Goal: Task Accomplishment & Management: Use online tool/utility

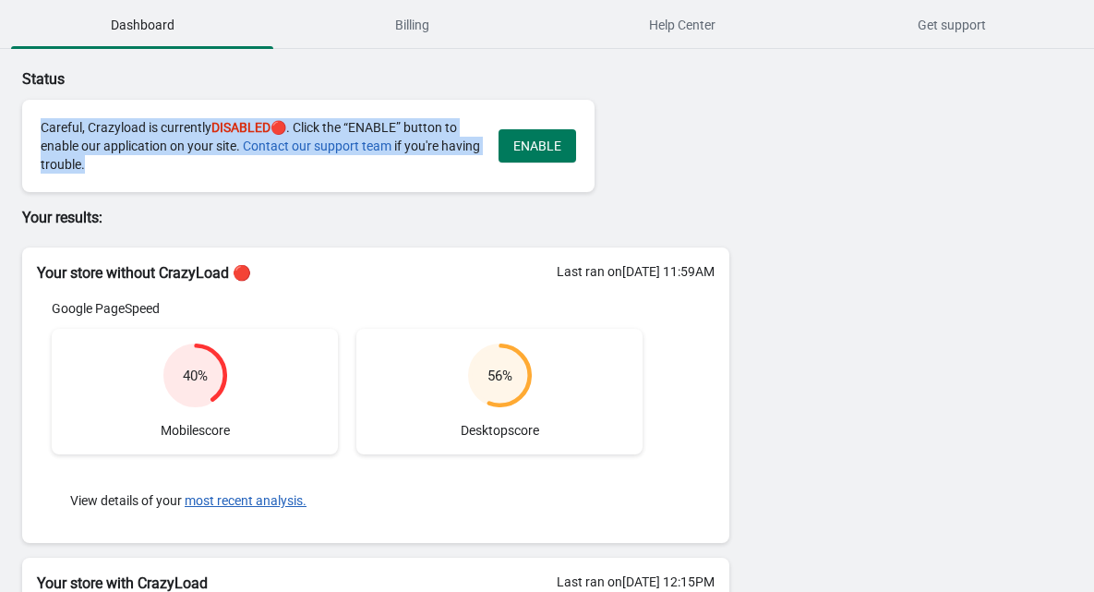
drag, startPoint x: 137, startPoint y: 170, endPoint x: 61, endPoint y: 139, distance: 81.6
click at [25, 135] on div "Careful, Crazyload is currently DISABLED 🔴. Click the “ENABLE” button to enable…" at bounding box center [308, 146] width 572 height 92
click at [552, 142] on span "ENABLE" at bounding box center [537, 146] width 48 height 15
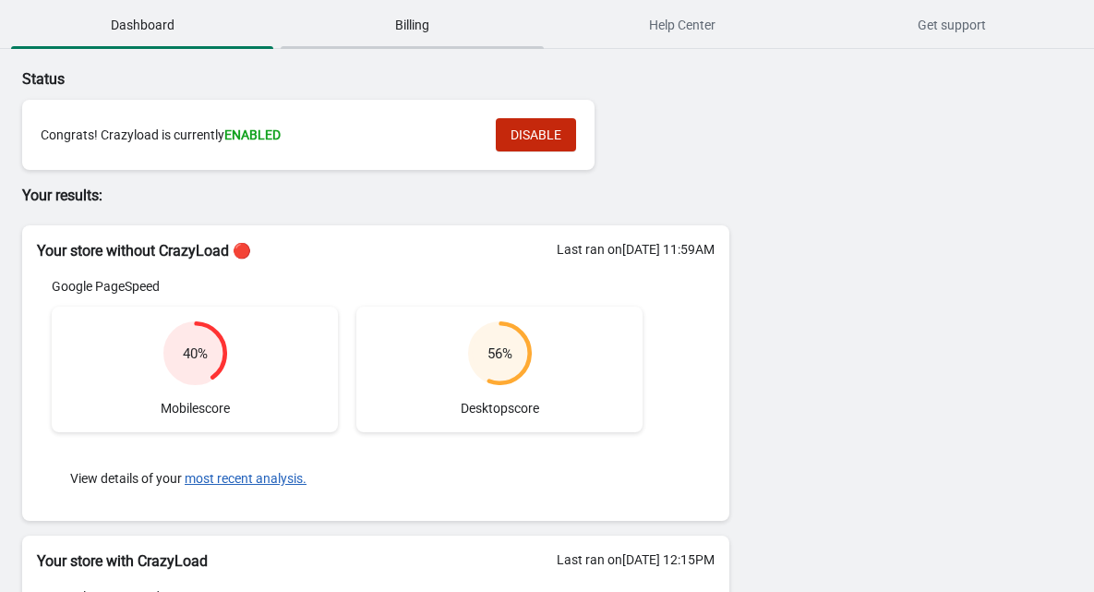
click at [428, 15] on span "Billing" at bounding box center [412, 24] width 262 height 33
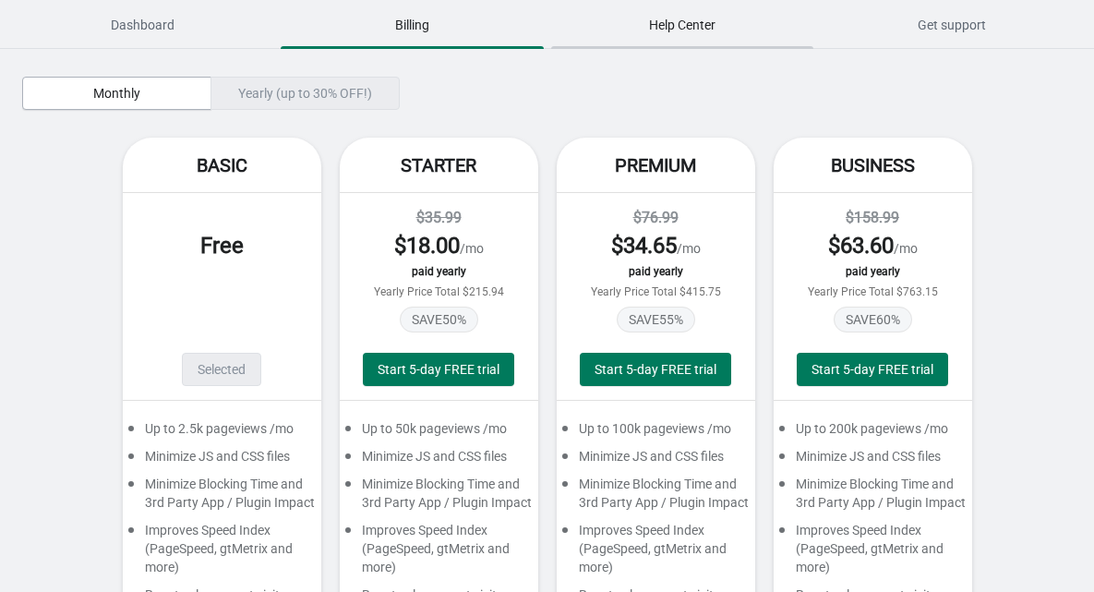
click at [590, 18] on span "Help Center" at bounding box center [682, 24] width 262 height 33
drag, startPoint x: 900, startPoint y: 18, endPoint x: 392, endPoint y: 35, distance: 508.1
click at [398, 34] on ul "Dashboard Billing Help Center Get support" at bounding box center [546, 24] width 1079 height 48
click at [173, 35] on span "Dashboard" at bounding box center [142, 24] width 262 height 33
